Goal: Go to known website: Access a specific website the user already knows

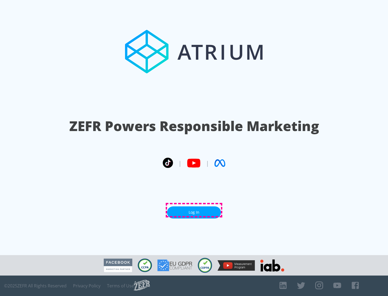
click at [194, 210] on link "Log In" at bounding box center [194, 213] width 54 height 12
